Goal: Contribute content

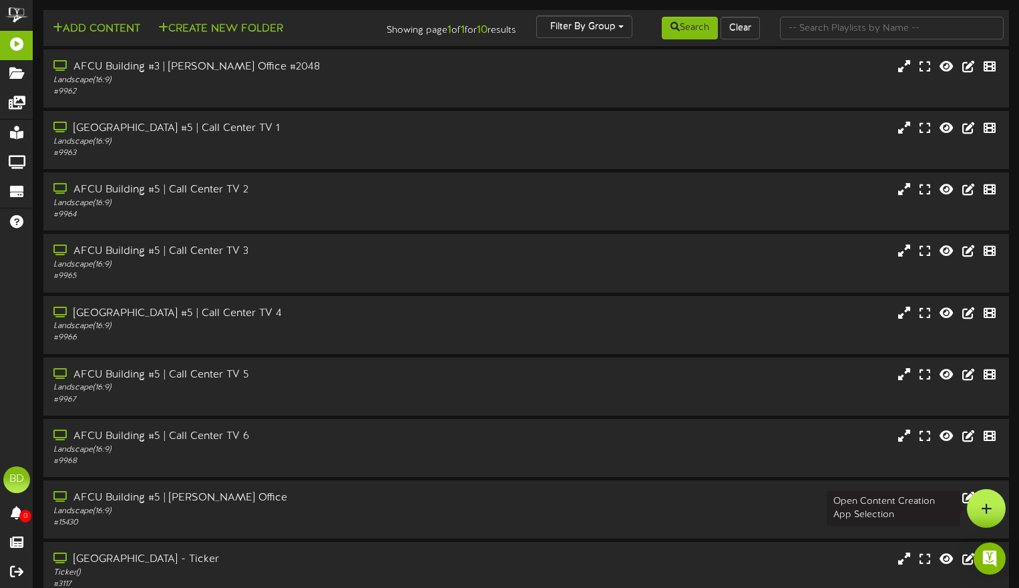
click at [990, 508] on icon at bounding box center [986, 508] width 11 height 12
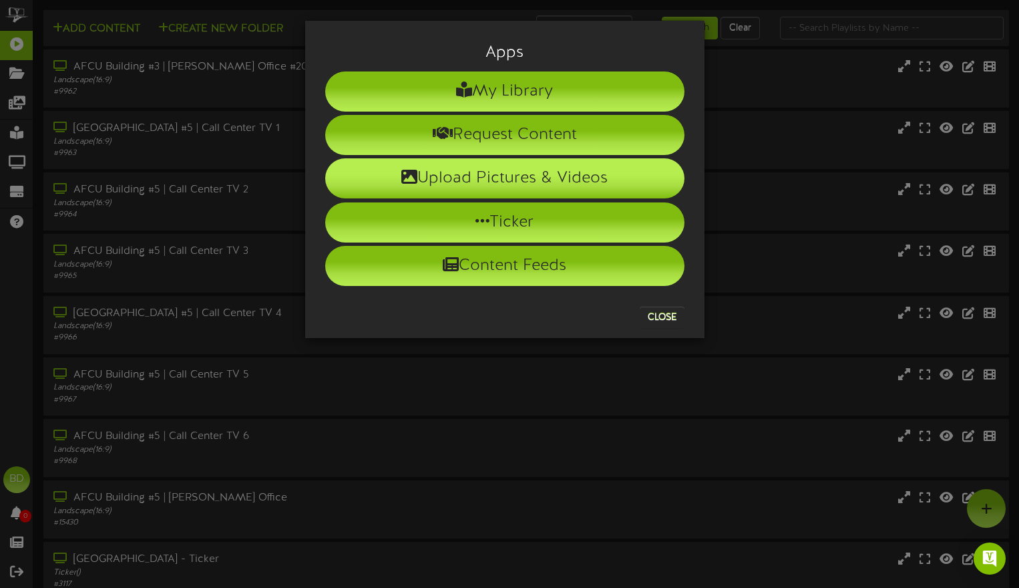
click at [586, 177] on li "Upload Pictures & Videos" at bounding box center [504, 178] width 359 height 40
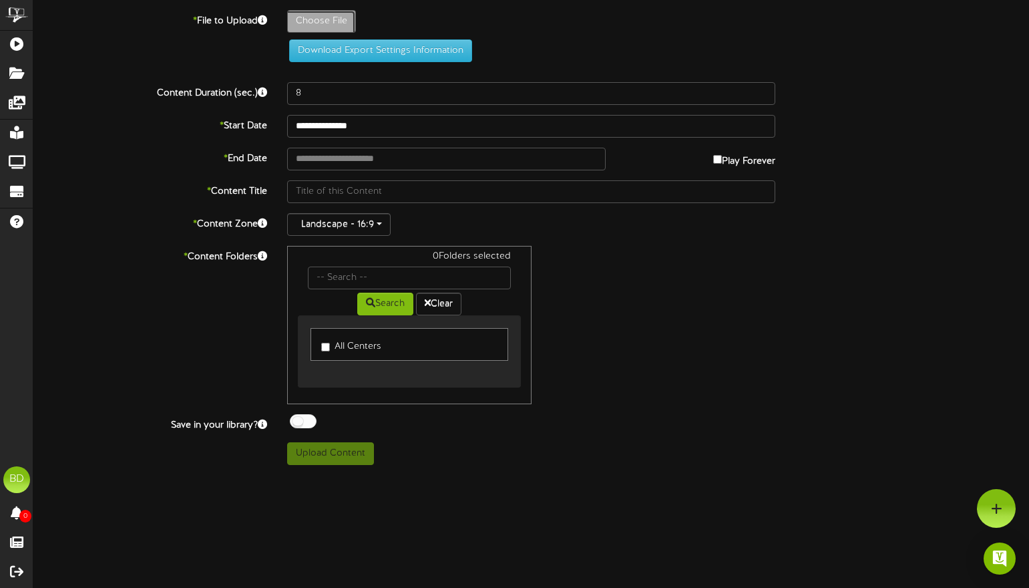
type input "**********"
type input "Lizardday"
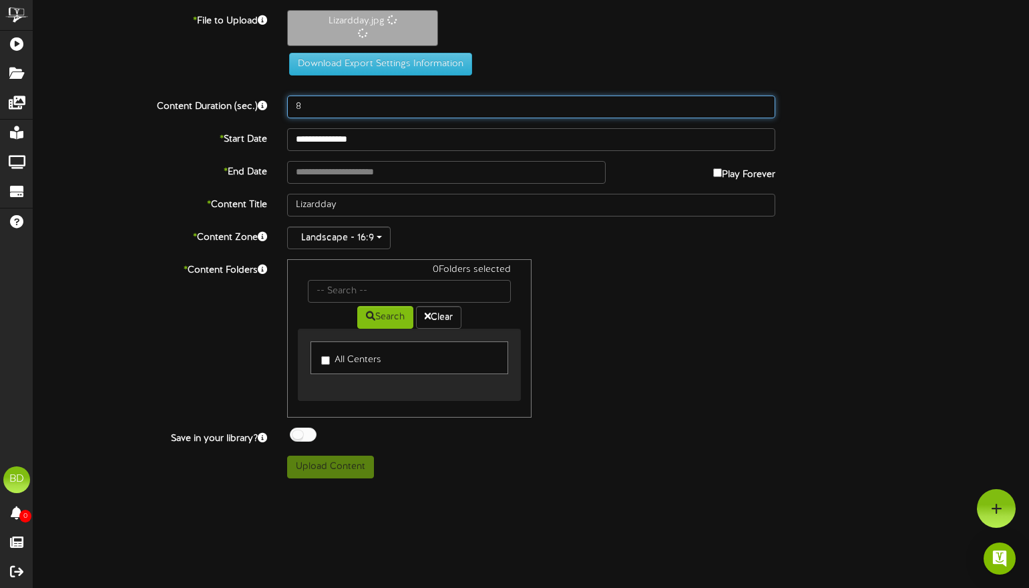
drag, startPoint x: 316, startPoint y: 106, endPoint x: 251, endPoint y: 97, distance: 65.4
click at [251, 97] on div "Content Duration (sec.) 8" at bounding box center [531, 106] width 1016 height 23
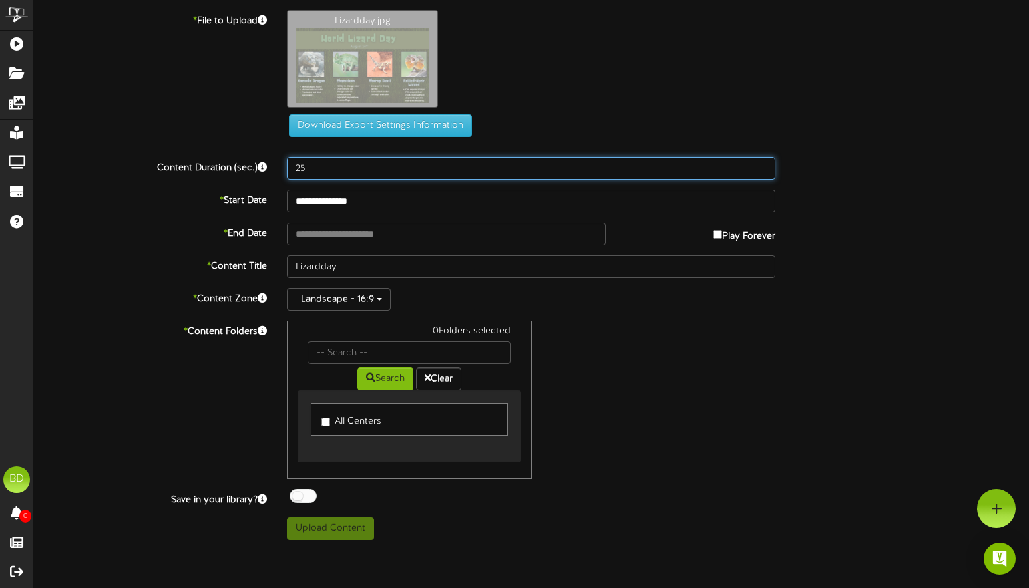
type input "25"
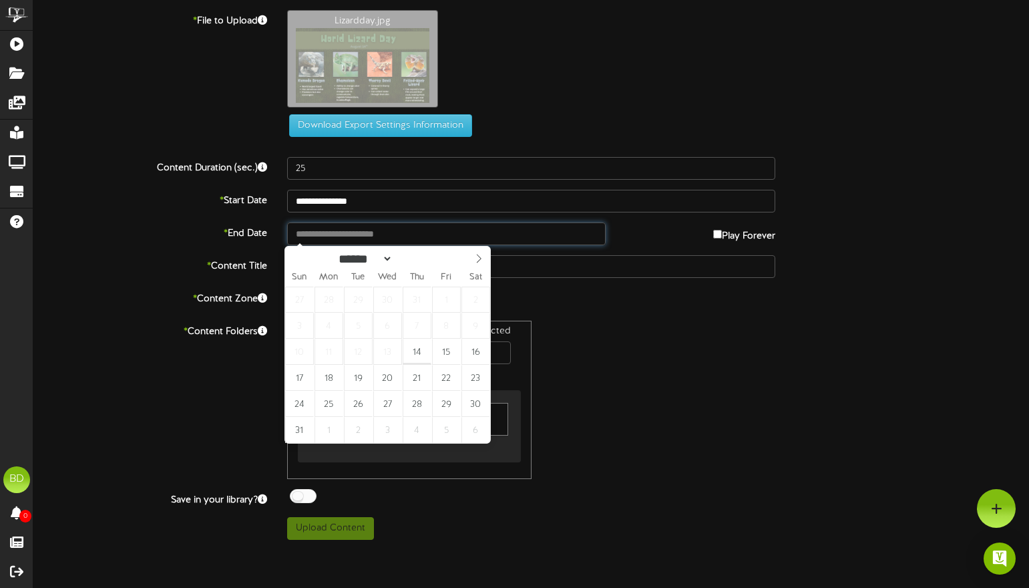
click at [386, 228] on input "text" at bounding box center [446, 233] width 318 height 23
type input "**********"
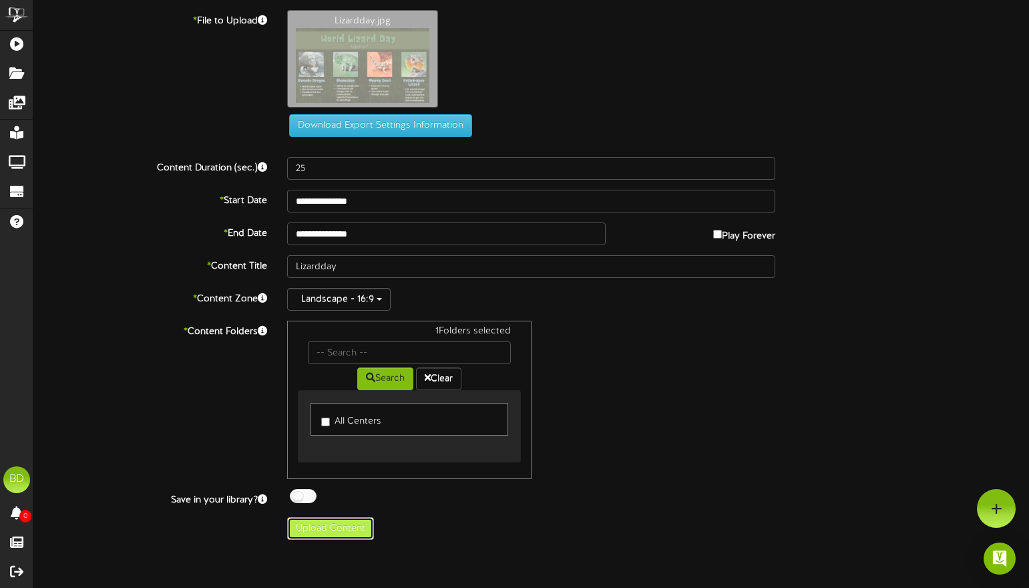
click at [349, 532] on button "Upload Content" at bounding box center [330, 528] width 87 height 23
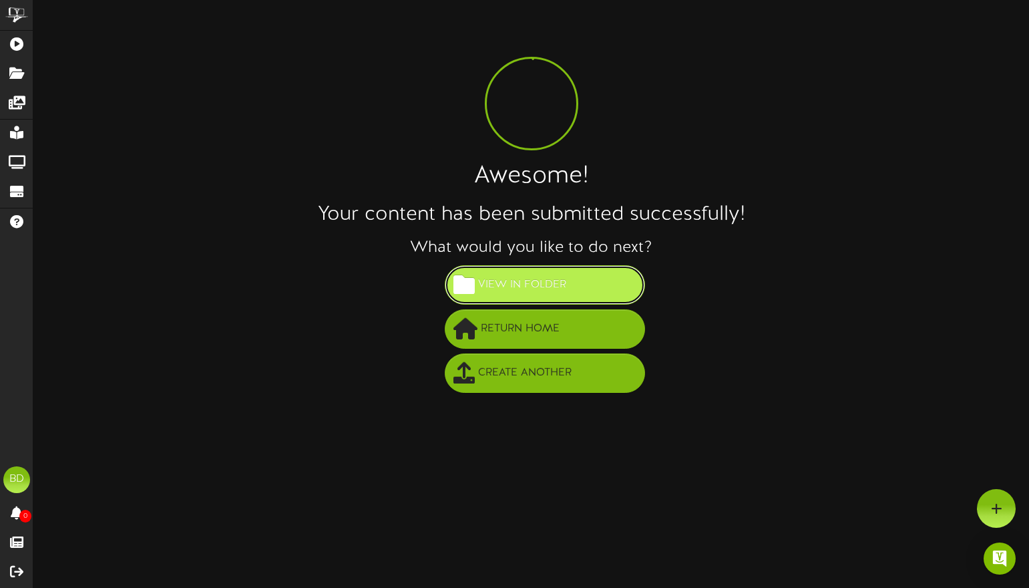
click at [588, 290] on button "View in Folder" at bounding box center [545, 284] width 200 height 39
